Goal: Information Seeking & Learning: Learn about a topic

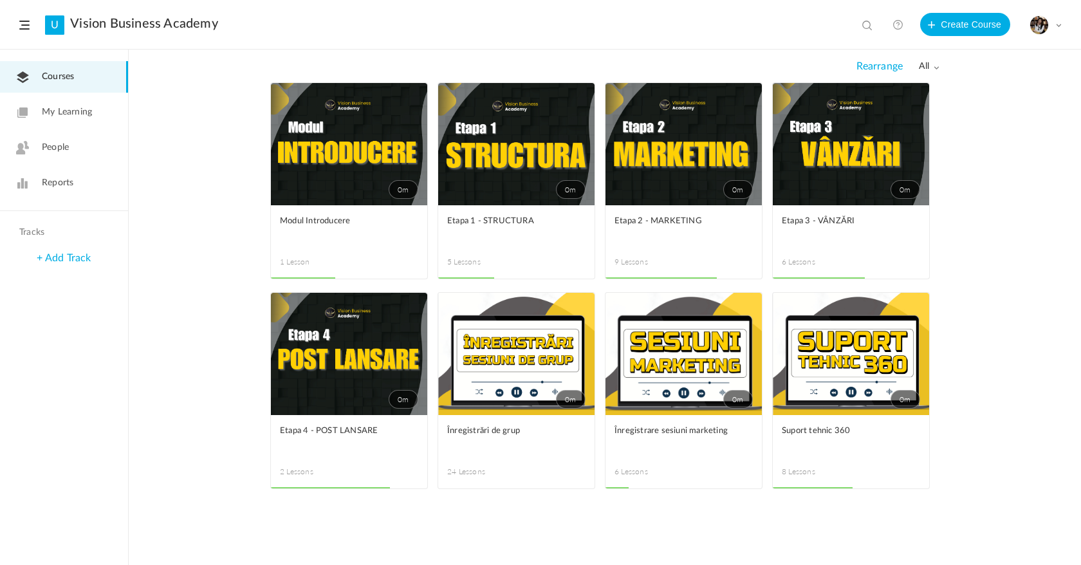
click at [834, 161] on link "0m" at bounding box center [850, 144] width 156 height 122
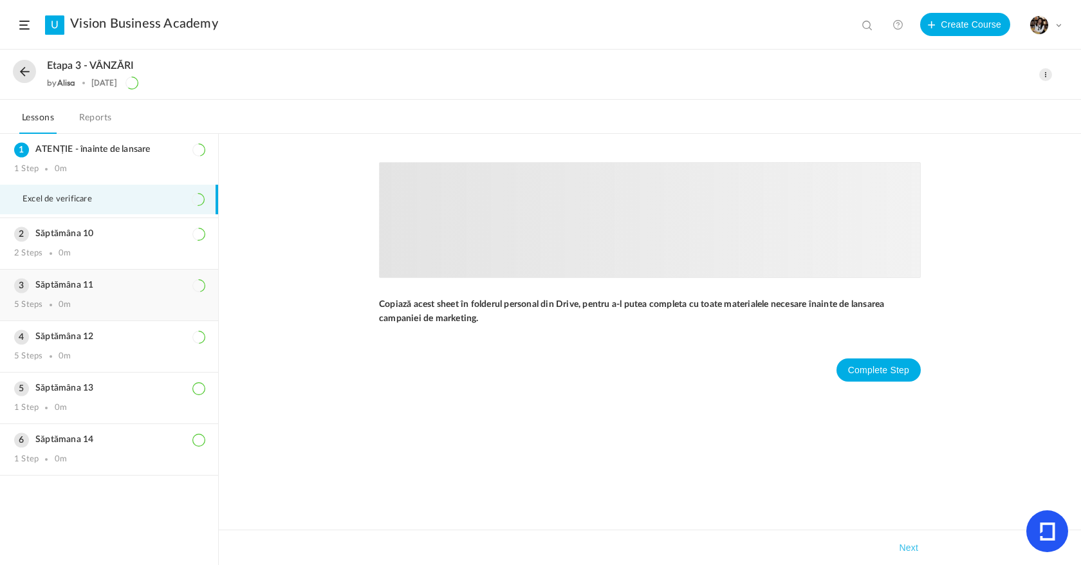
click at [110, 292] on div "Săptămâna 11 5 Steps 0m" at bounding box center [109, 294] width 218 height 51
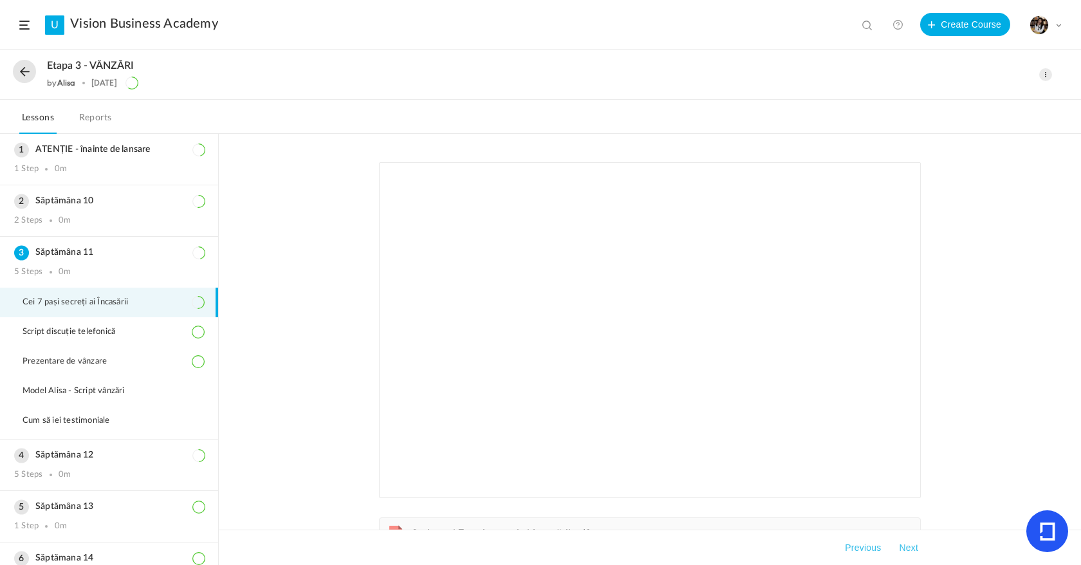
scroll to position [29, 0]
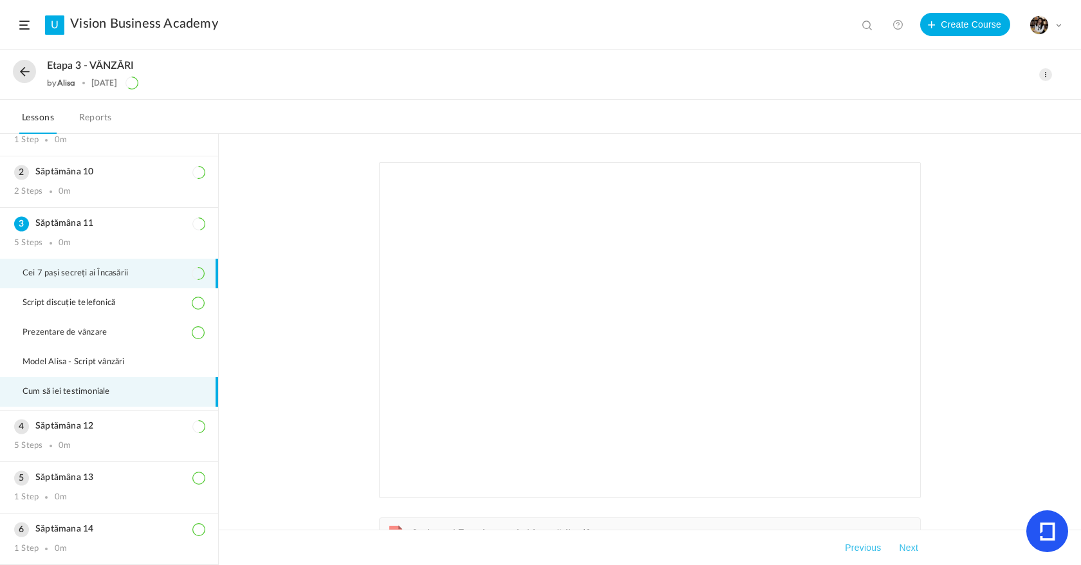
click at [118, 390] on span "Cum să iei testimoniale" at bounding box center [75, 392] width 104 height 10
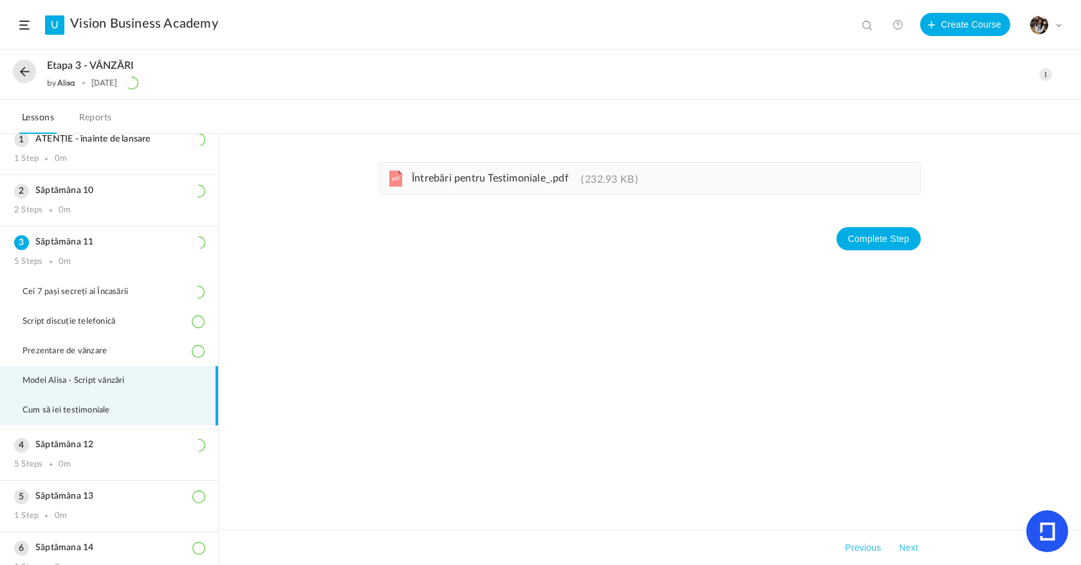
scroll to position [9, 0]
click at [100, 411] on span "Cum să iei testimoniale" at bounding box center [75, 411] width 104 height 10
